Goal: Book appointment/travel/reservation

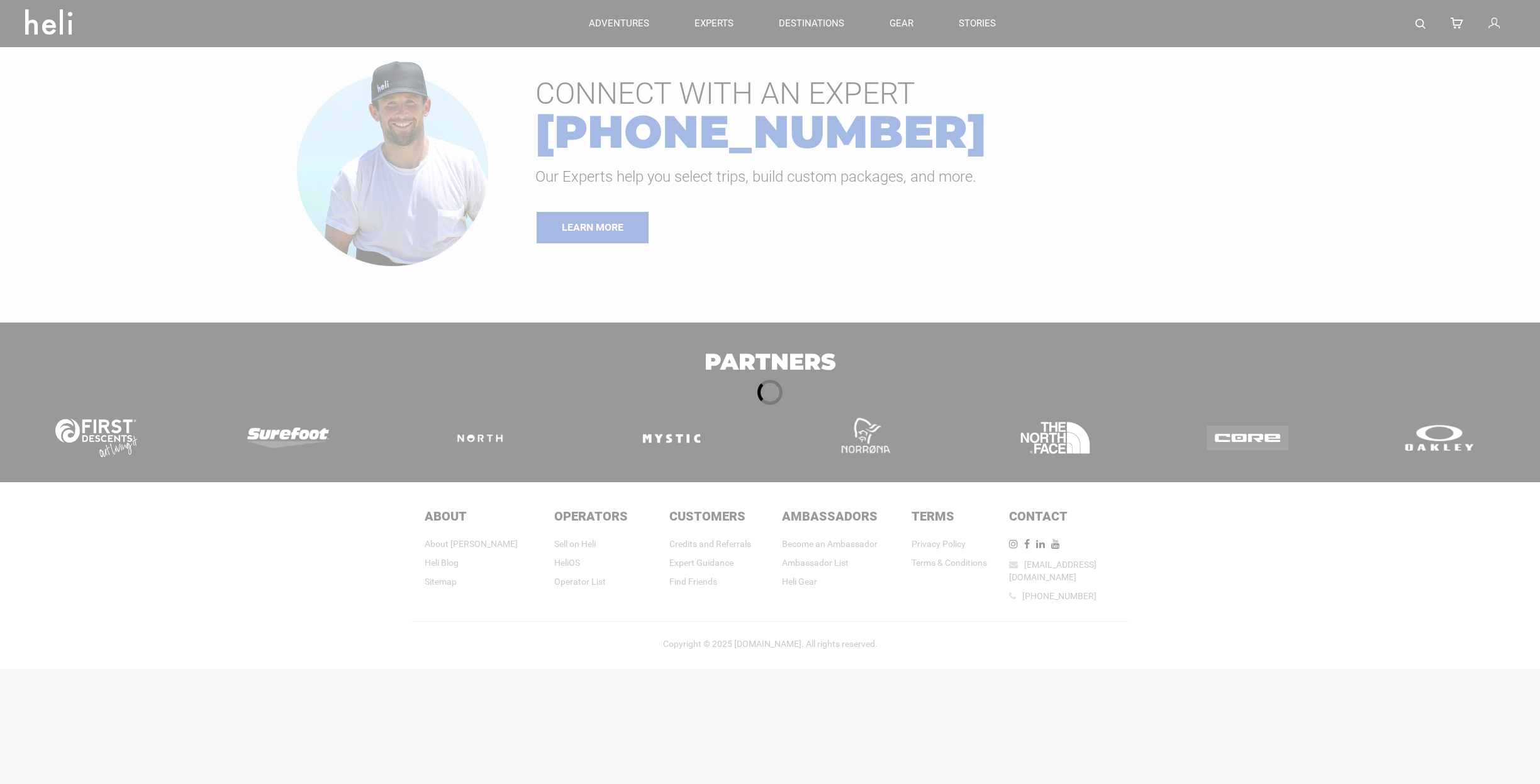
type input "Kite"
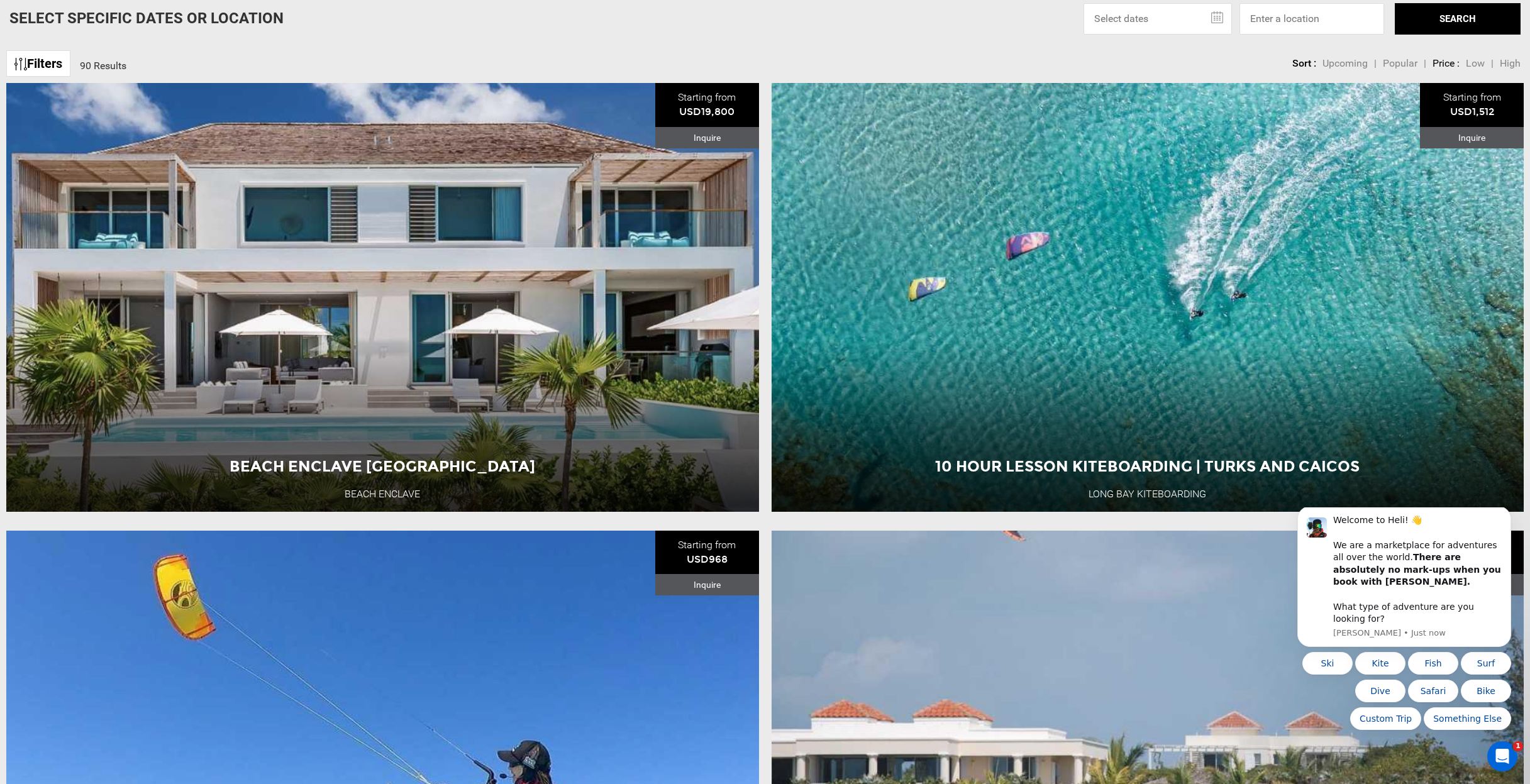
scroll to position [103, 0]
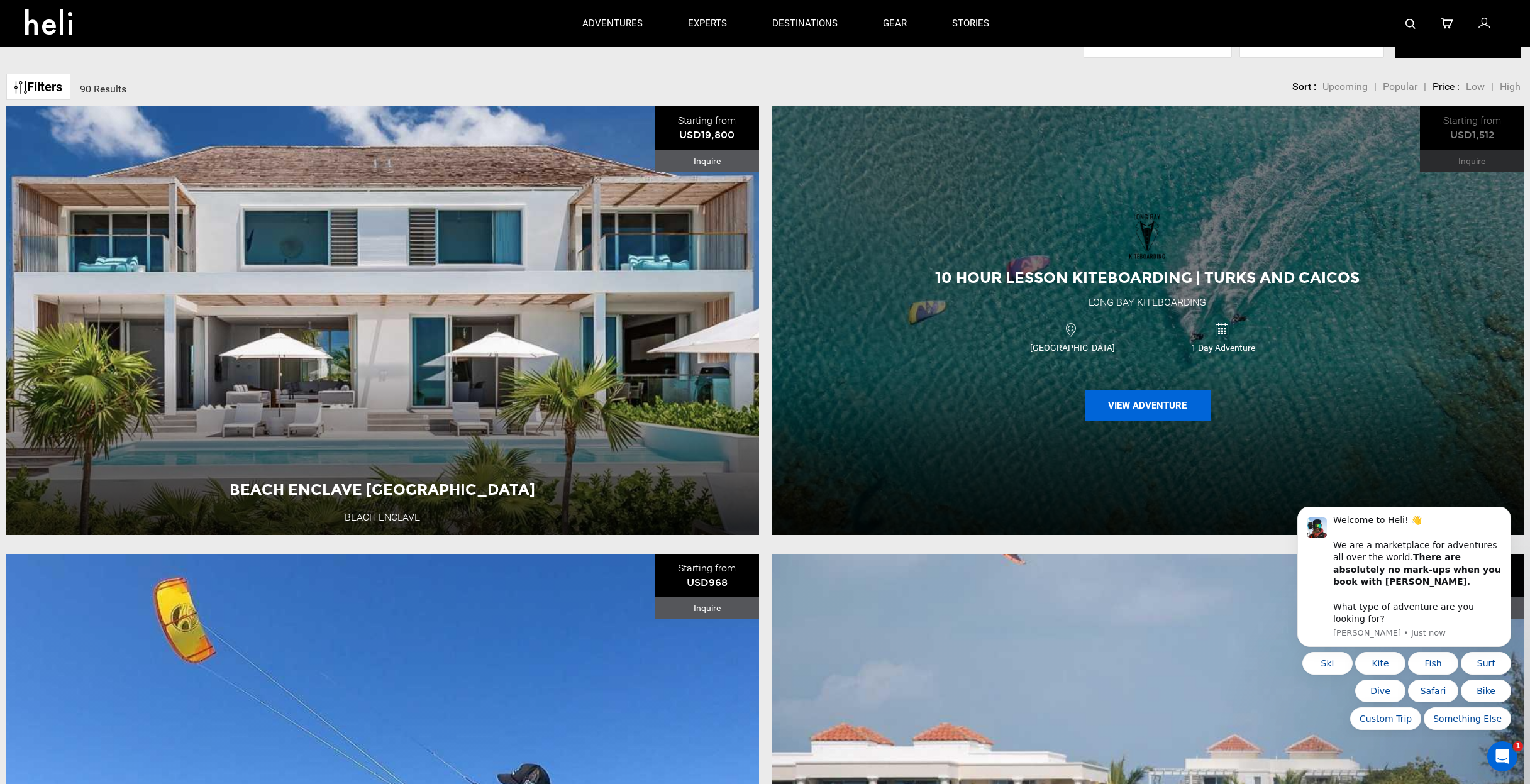
click at [1165, 411] on button "View Adventure" at bounding box center [1148, 405] width 126 height 31
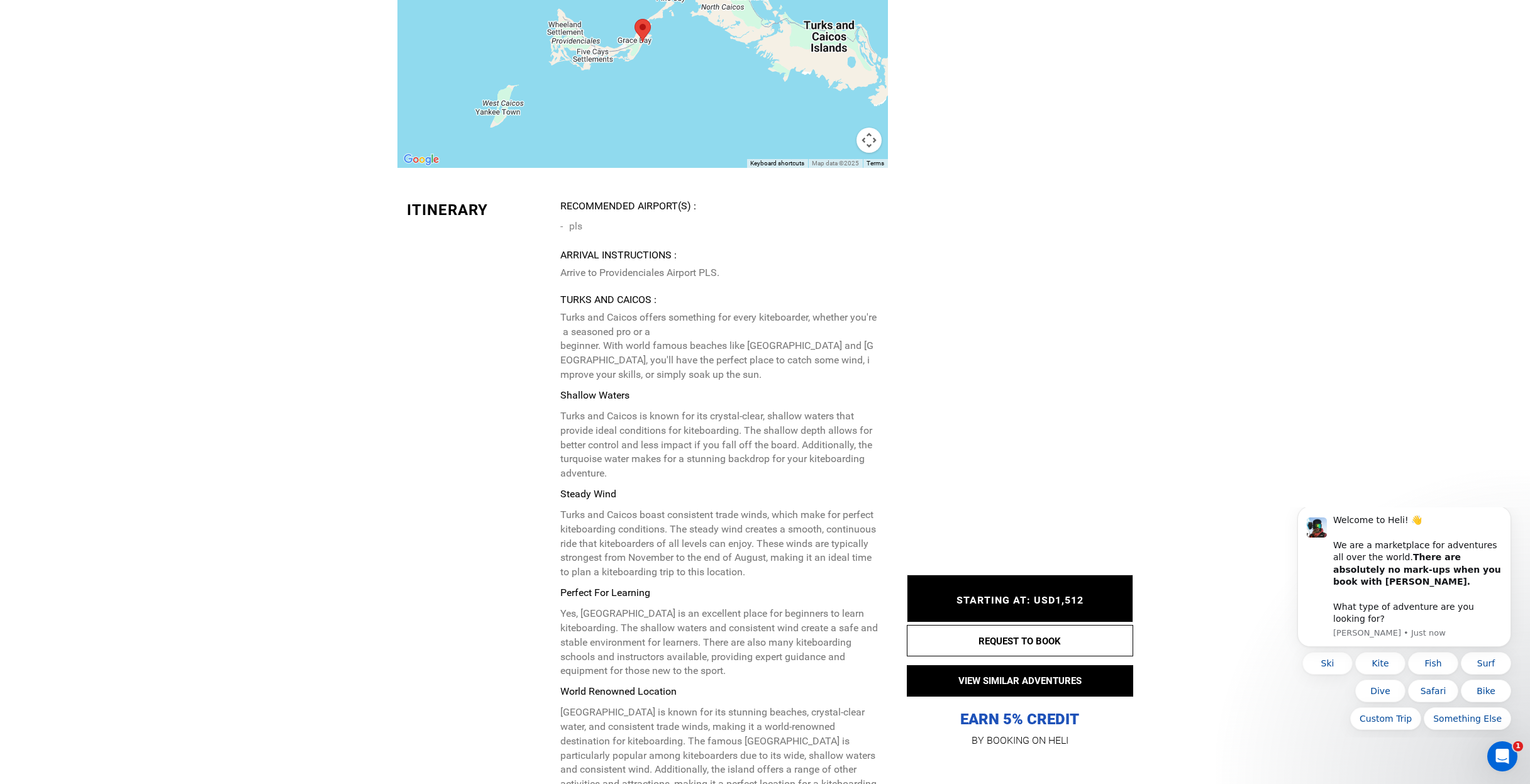
scroll to position [2111, 0]
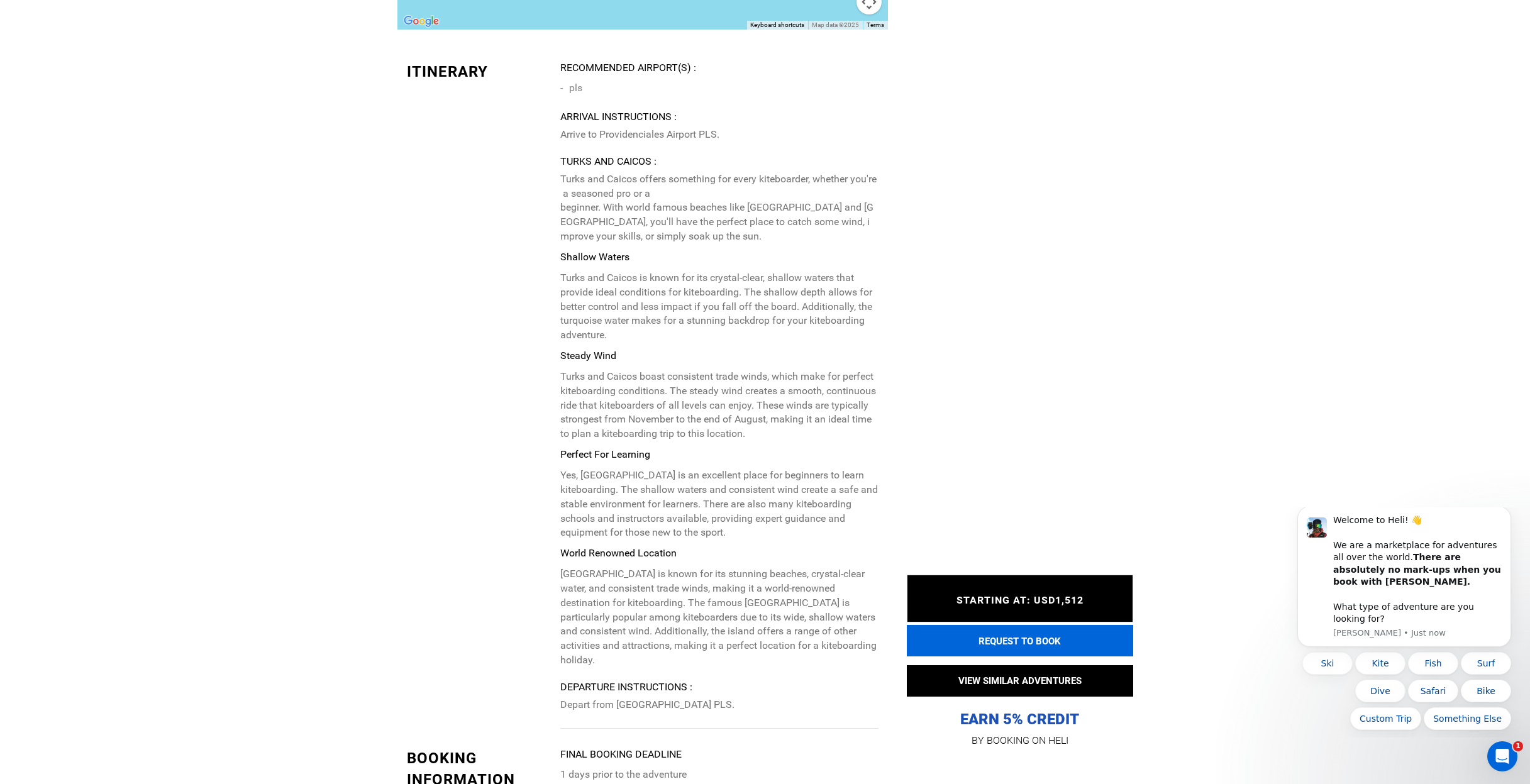
click at [1014, 646] on button "REQUEST TO BOOK" at bounding box center [1020, 641] width 226 height 31
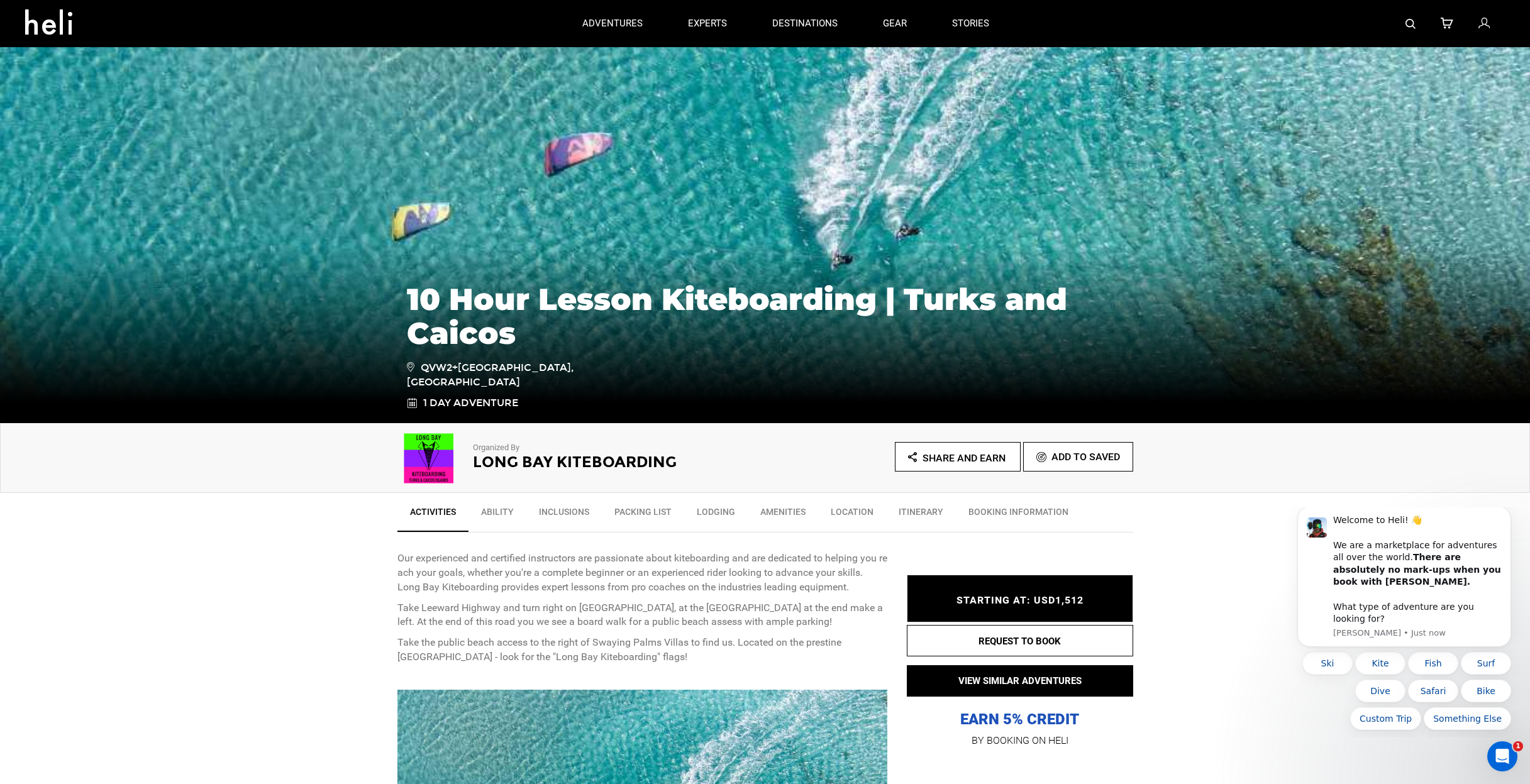
type input "Kite"
